Goal: Use online tool/utility: Utilize a website feature to perform a specific function

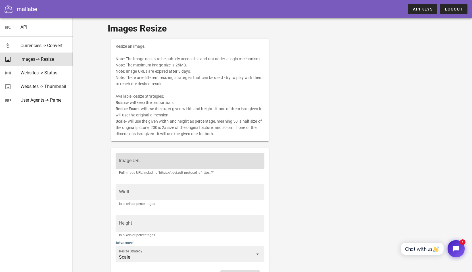
click at [189, 158] on div "Image URL" at bounding box center [190, 161] width 142 height 16
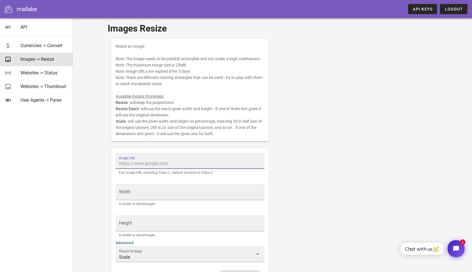
paste input "[URL][DOMAIN_NAME]"
type input "[URL][DOMAIN_NAME]"
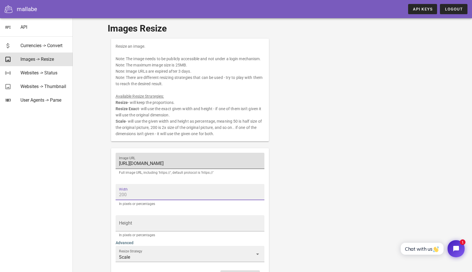
scroll to position [0, 0]
type input "800"
type input "600"
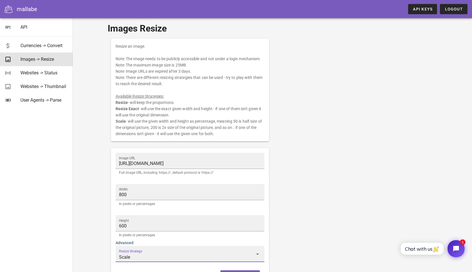
click at [216, 257] on input "Scale" at bounding box center [186, 257] width 134 height 9
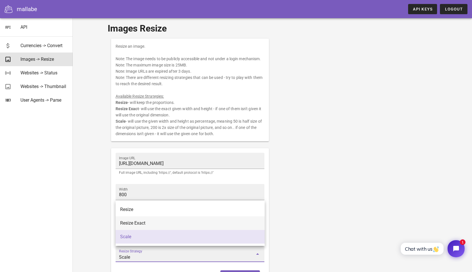
click at [205, 226] on div "Resize Exact" at bounding box center [190, 223] width 140 height 12
type input "Resize Exact"
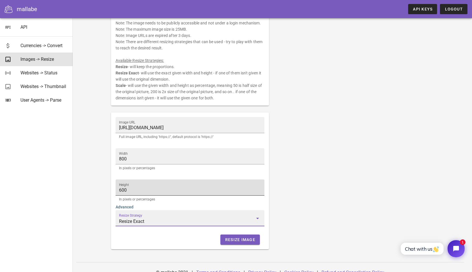
scroll to position [45, 0]
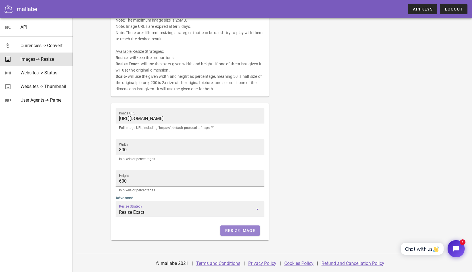
click at [247, 230] on span "Resize Image" at bounding box center [240, 230] width 30 height 5
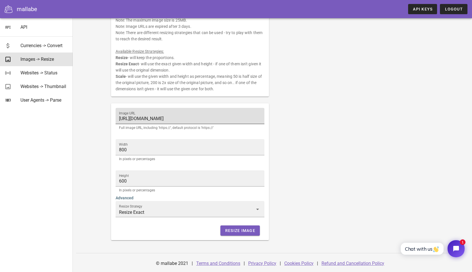
click at [215, 118] on input "[URL][DOMAIN_NAME]" at bounding box center [190, 118] width 142 height 9
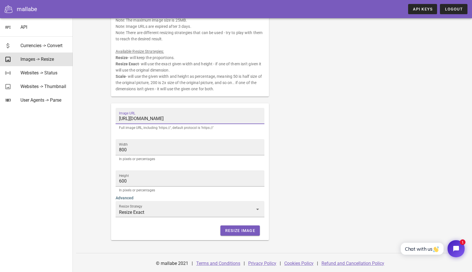
scroll to position [0, 46]
paste input "drive/folders/1nRWfobisILFC_fZcjjAoyZghVl4IYNbtj_ksYmPjqOK0HtOOqyKlfeqna9CNAgmd…"
type input "[URL][DOMAIN_NAME]"
click at [246, 234] on button "Resize Image" at bounding box center [239, 230] width 39 height 10
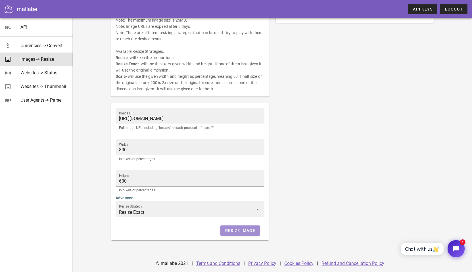
scroll to position [0, 0]
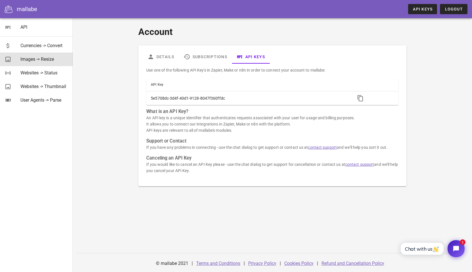
click at [54, 61] on div "Images -> Resize" at bounding box center [44, 59] width 48 height 5
